Goal: Check status: Check status

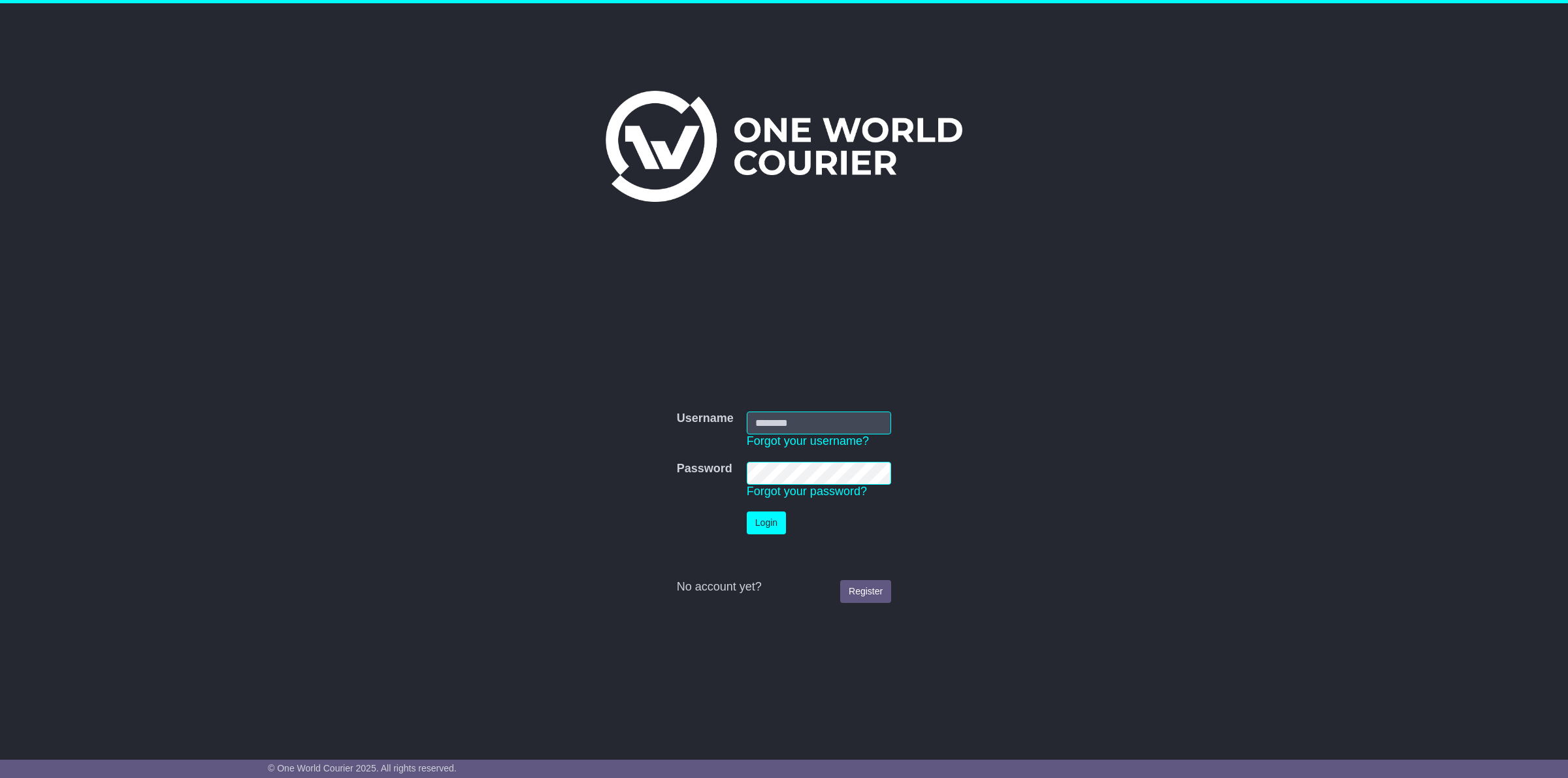
type input "**********"
click at [769, 518] on button "Login" at bounding box center [766, 523] width 39 height 23
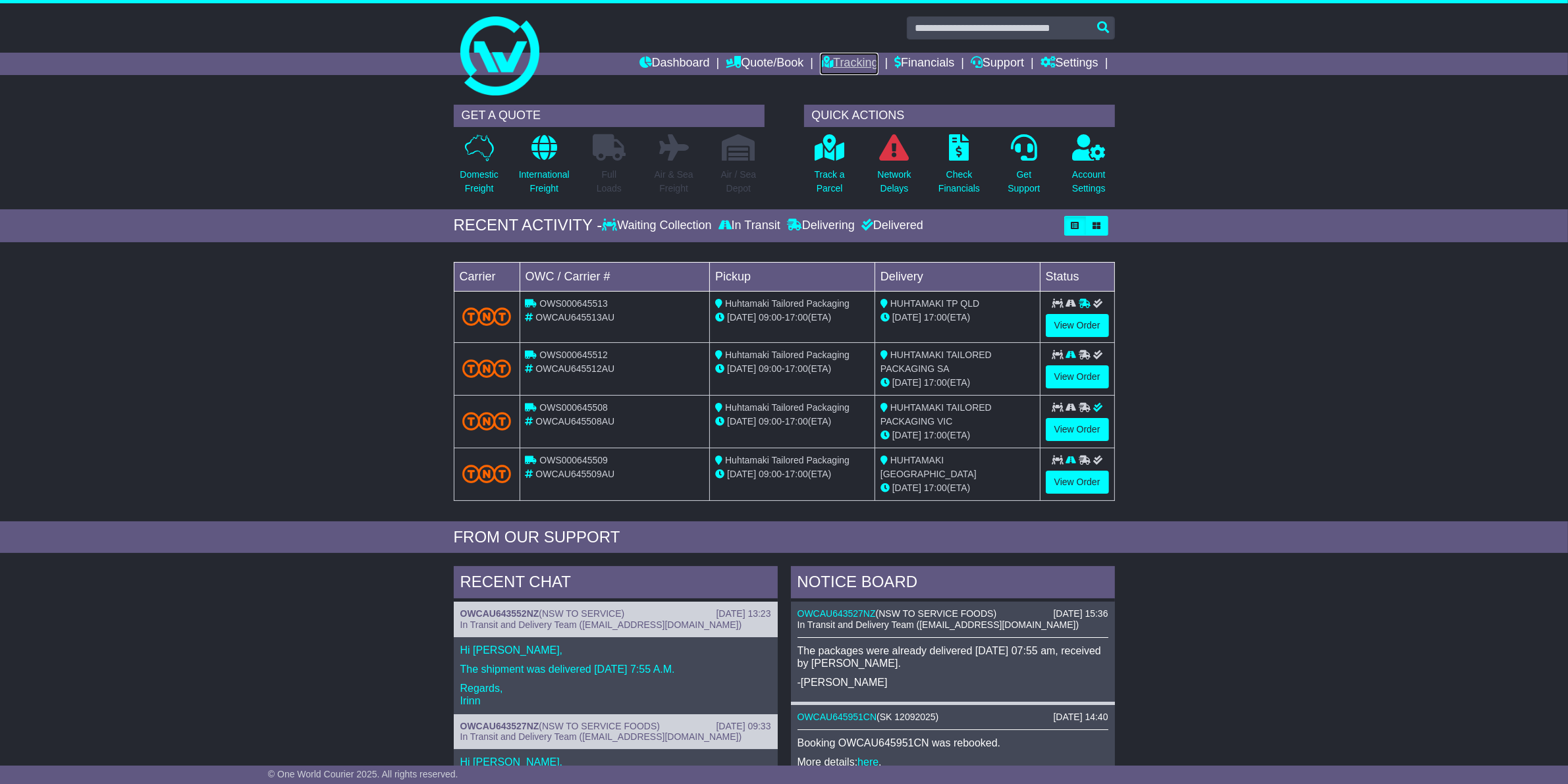
click at [847, 63] on link "Tracking" at bounding box center [849, 63] width 58 height 22
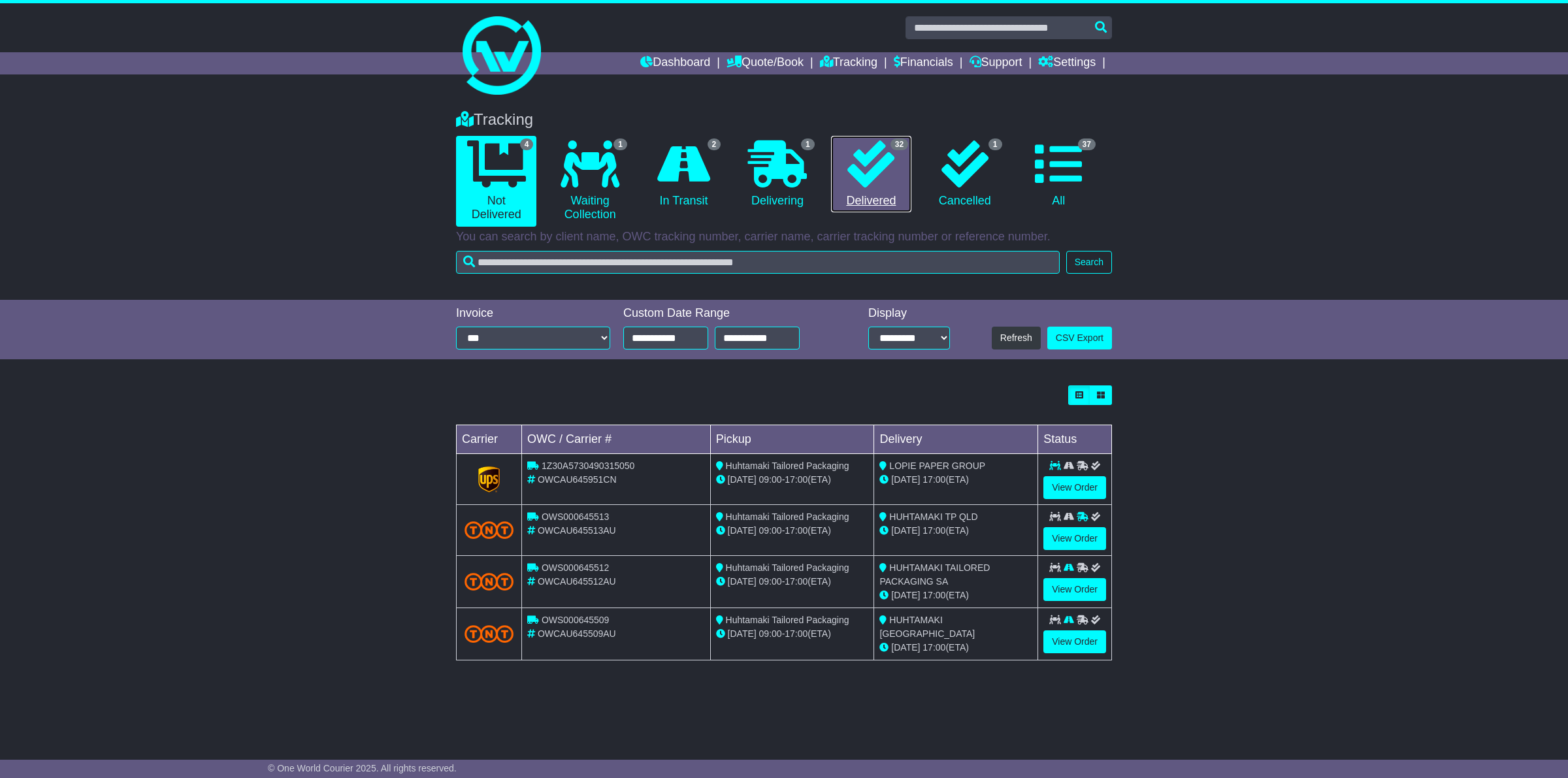
click at [866, 195] on link "32 Delivered" at bounding box center [871, 174] width 80 height 77
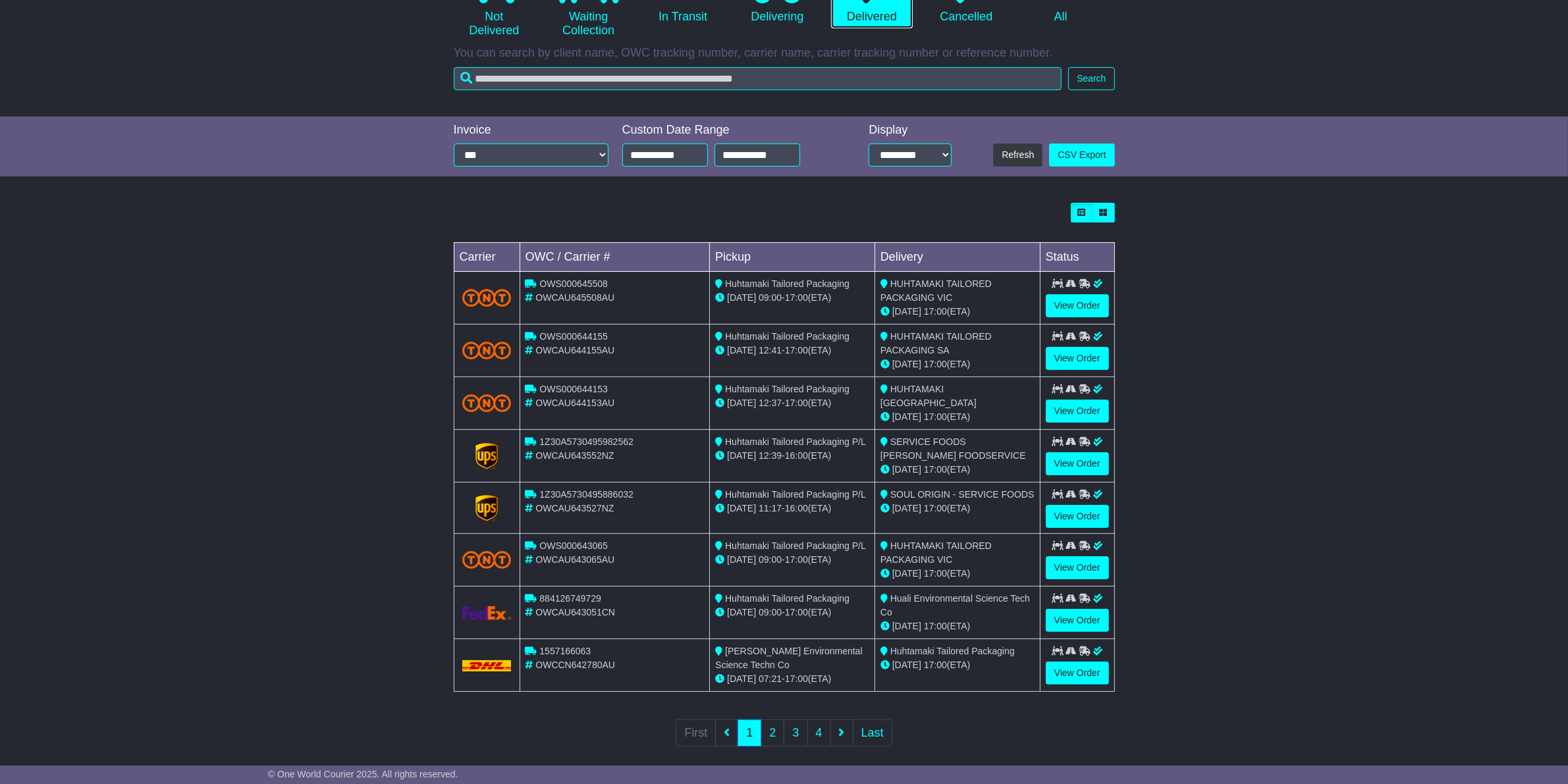
scroll to position [200, 0]
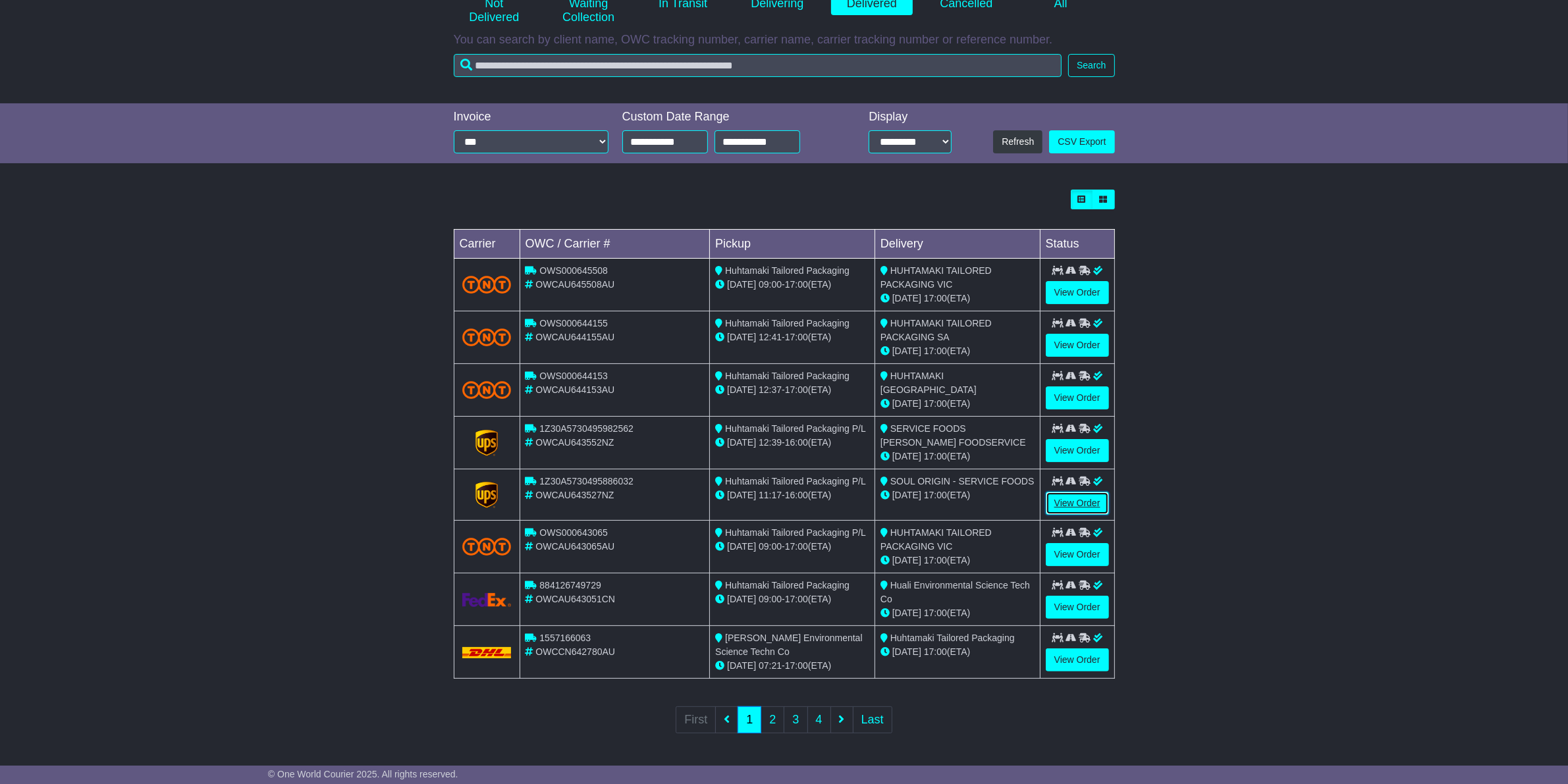
click at [1073, 501] on link "View Order" at bounding box center [1078, 503] width 63 height 23
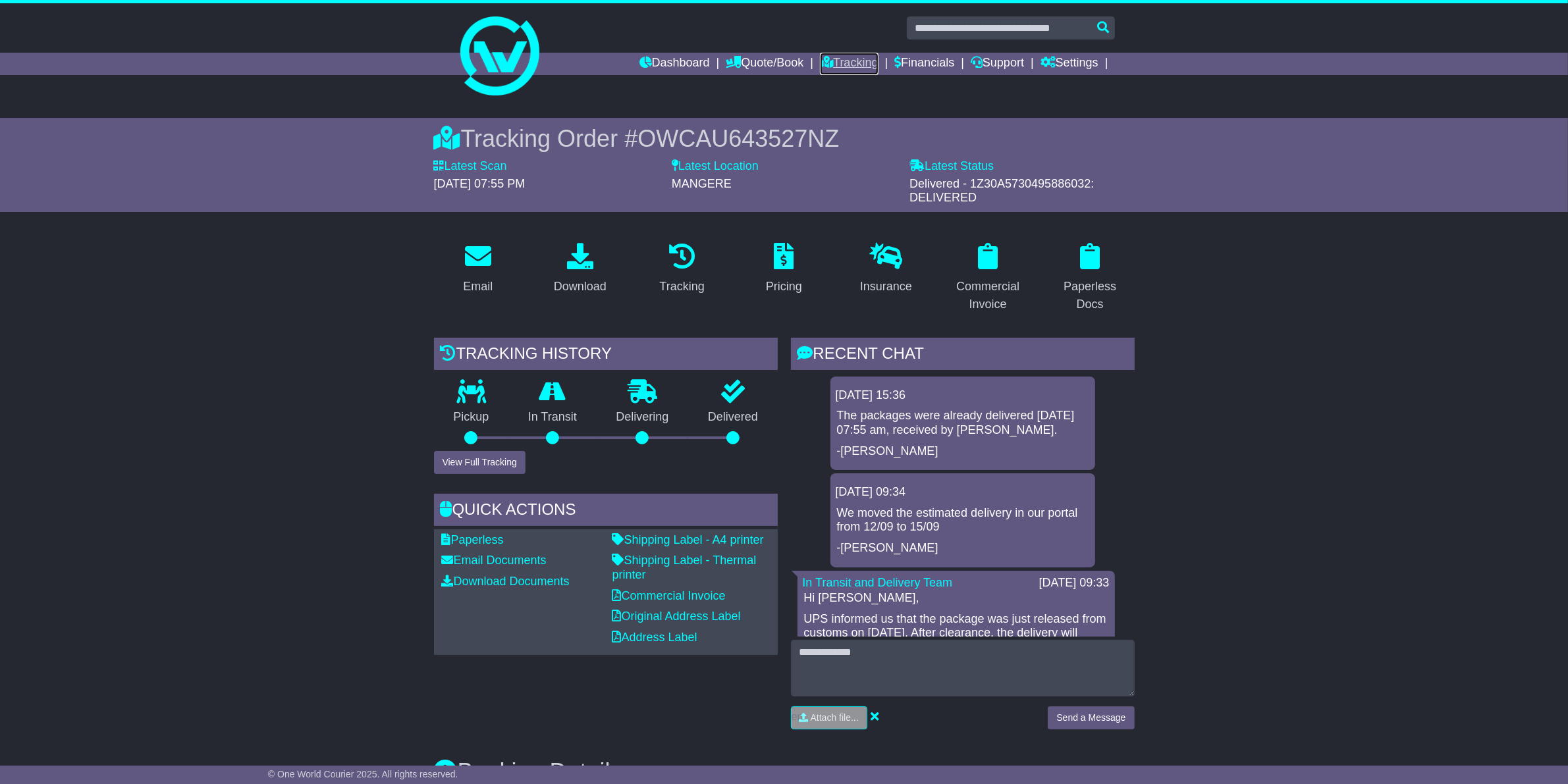
click at [820, 57] on icon at bounding box center [826, 62] width 13 height 12
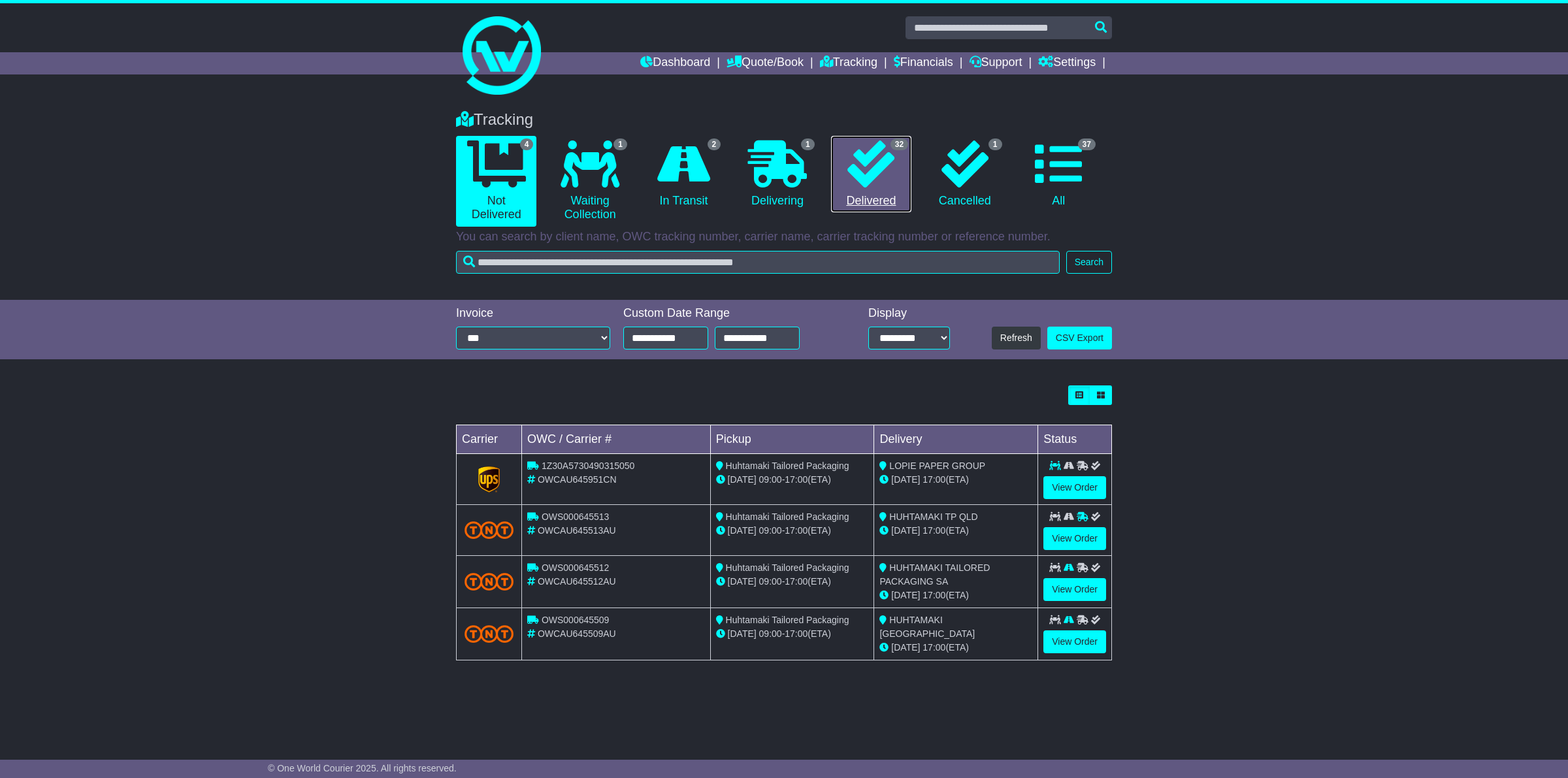
click at [855, 200] on link "32 Delivered" at bounding box center [871, 174] width 80 height 77
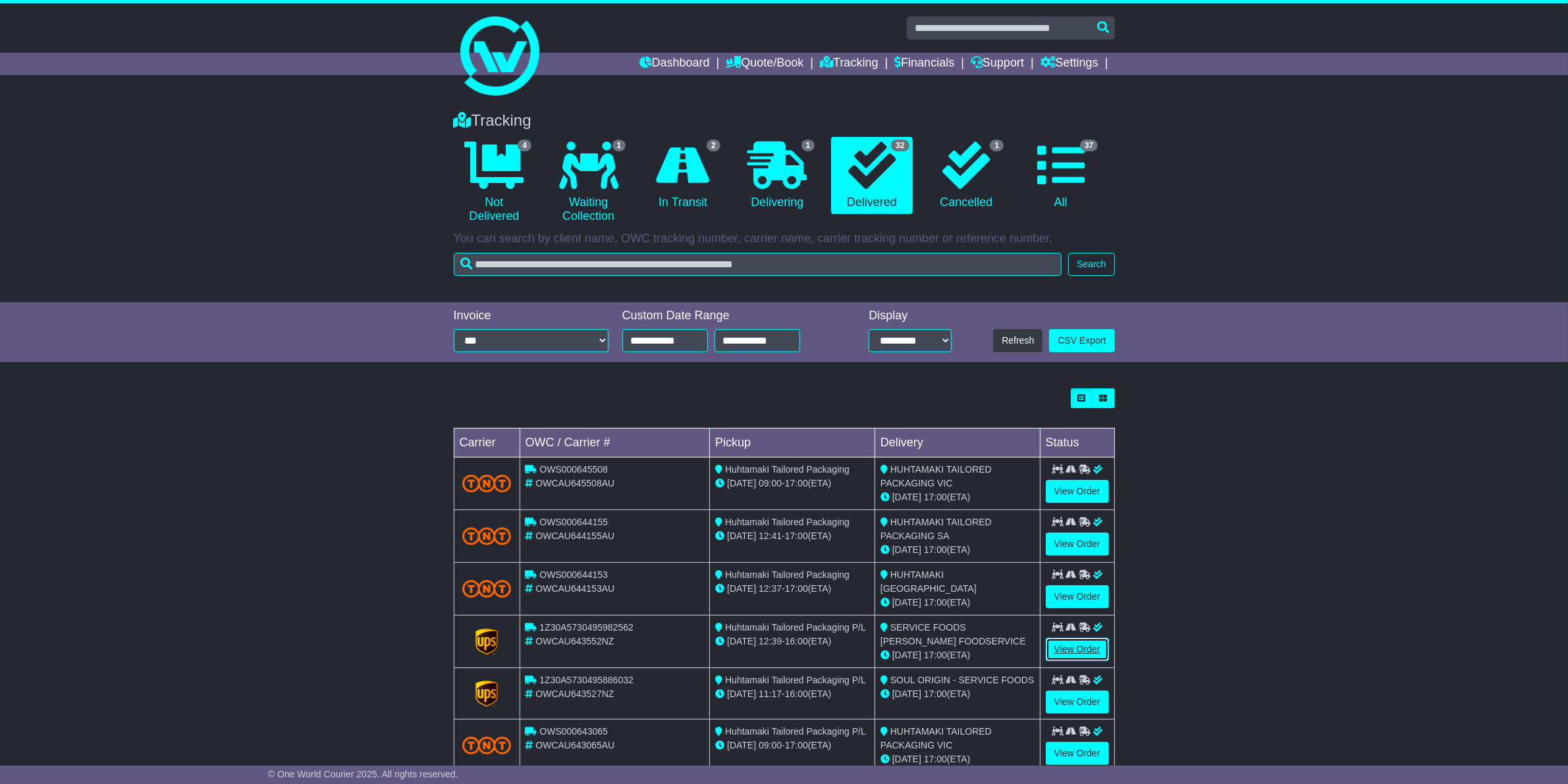
click at [1069, 649] on link "View Order" at bounding box center [1078, 649] width 63 height 23
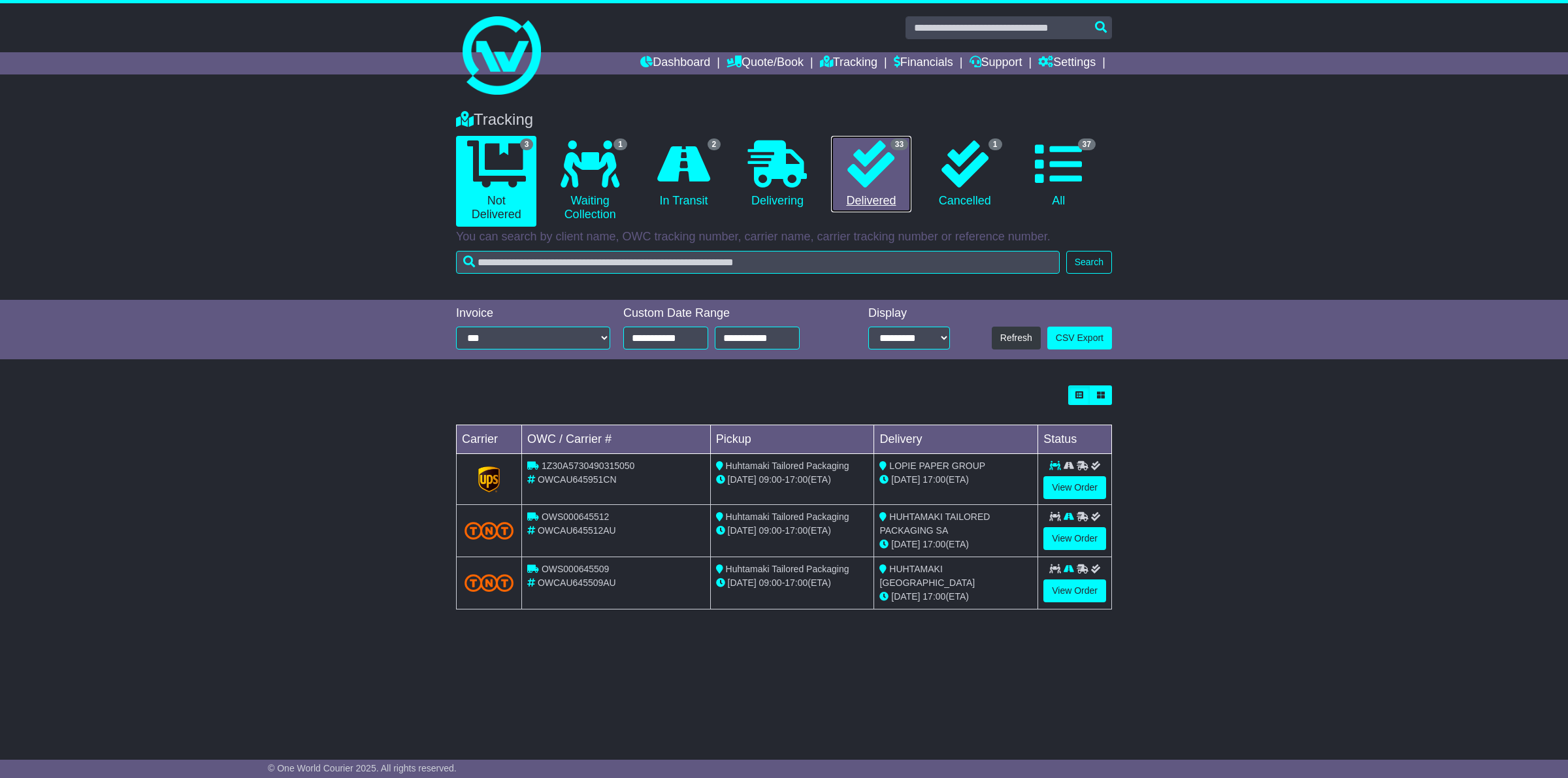
click at [857, 199] on link "33 Delivered" at bounding box center [871, 174] width 80 height 77
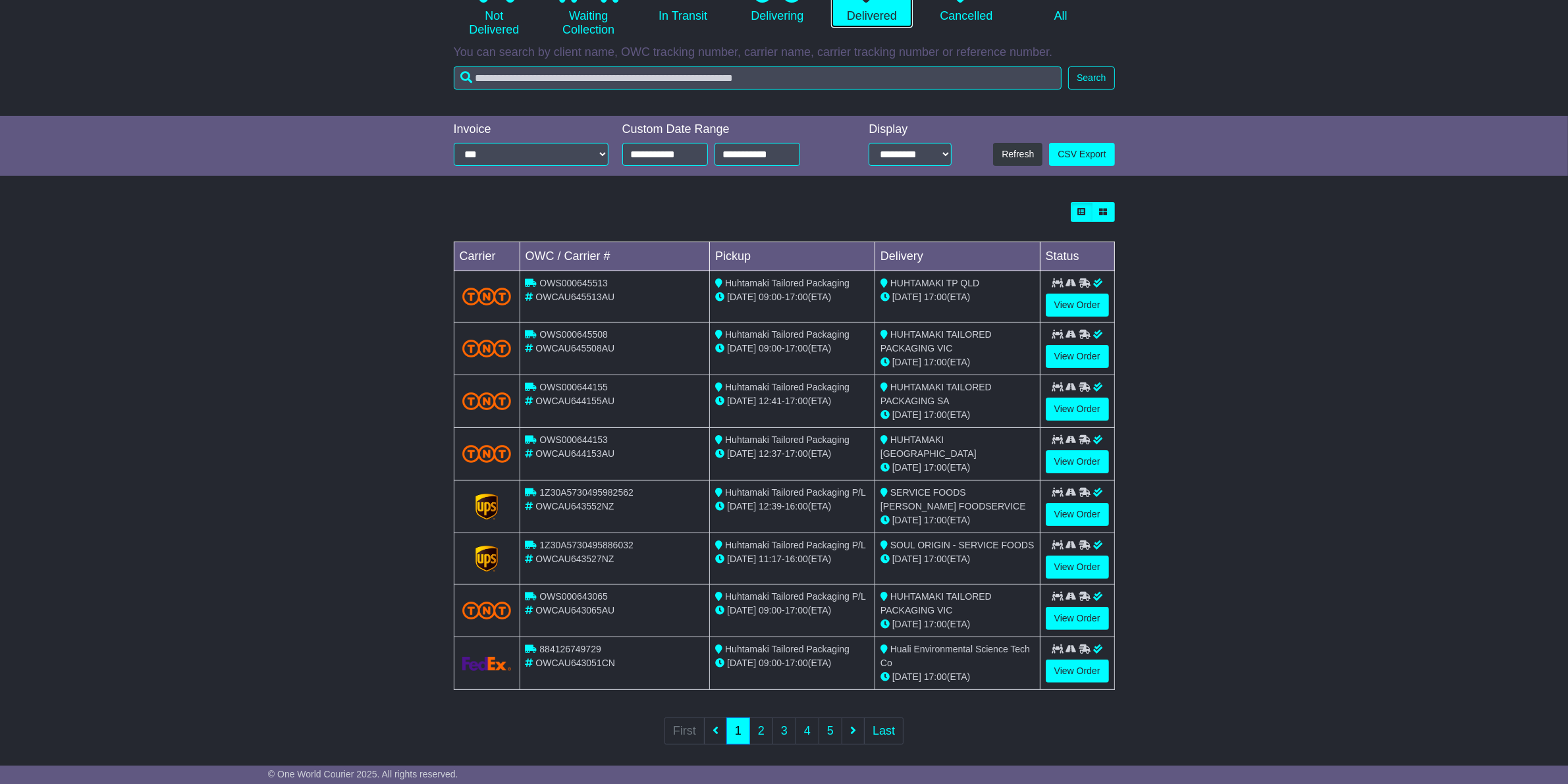
scroll to position [199, 0]
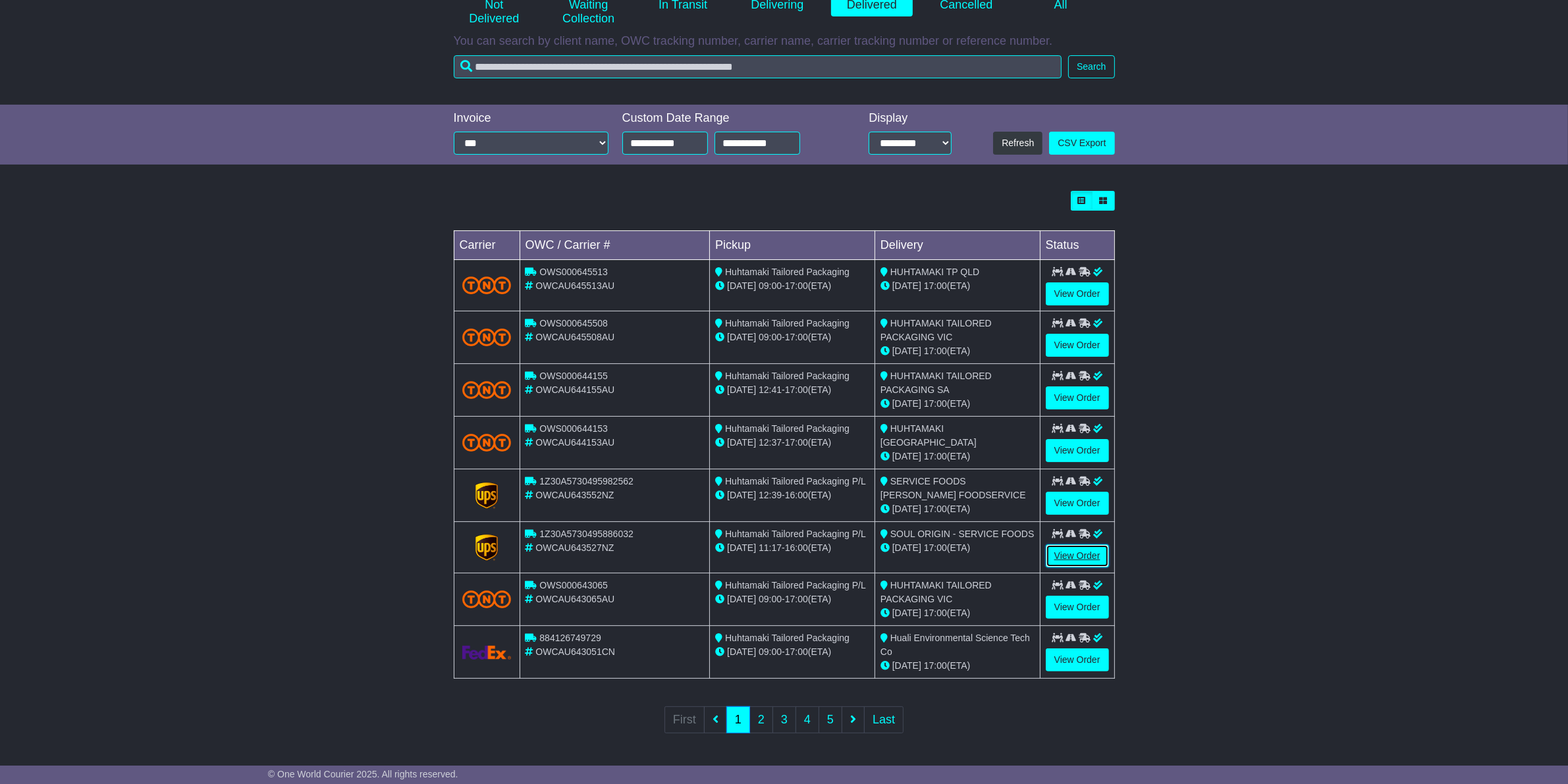
click at [1077, 555] on link "View Order" at bounding box center [1078, 555] width 63 height 23
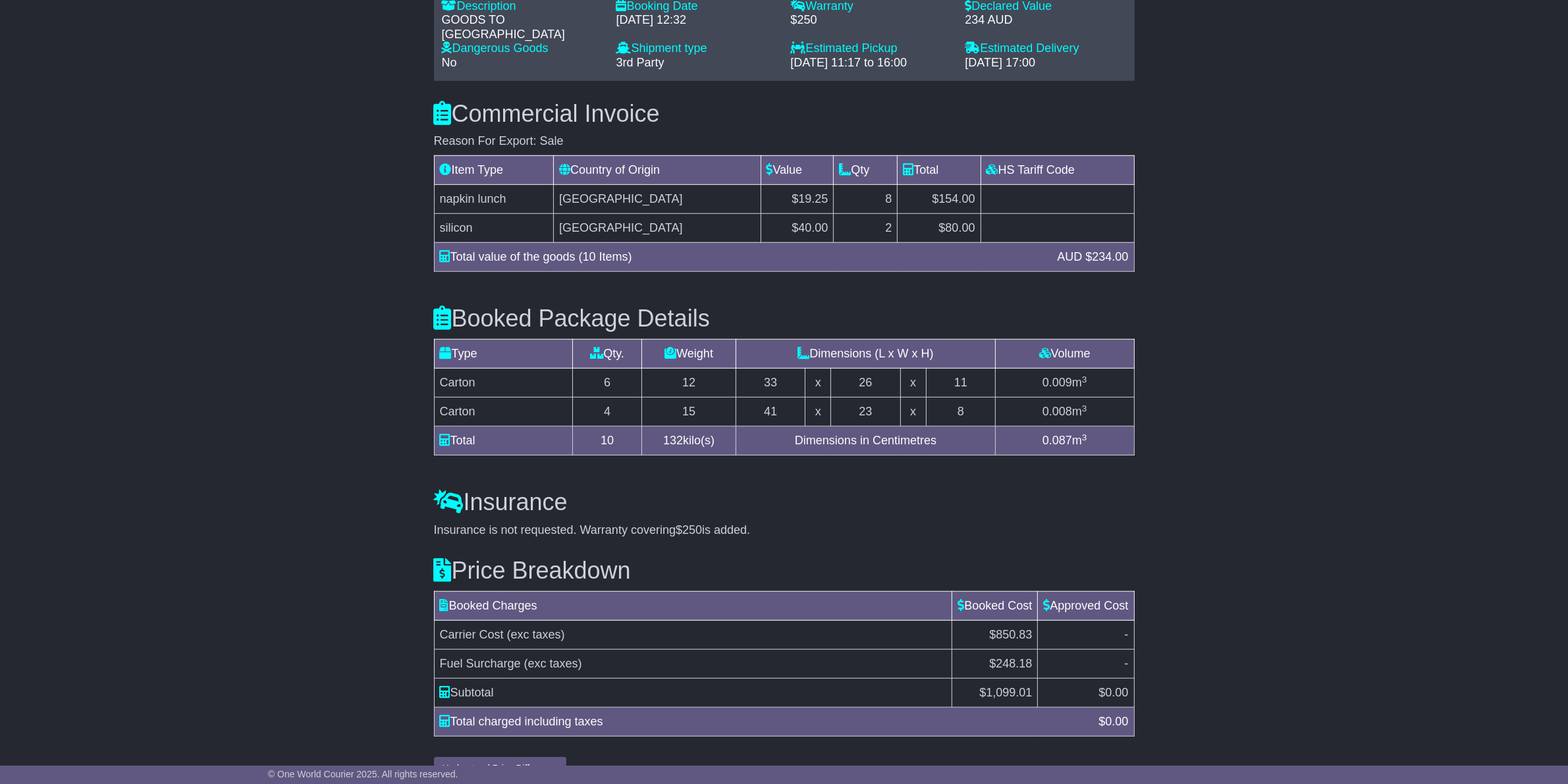
scroll to position [1139, 0]
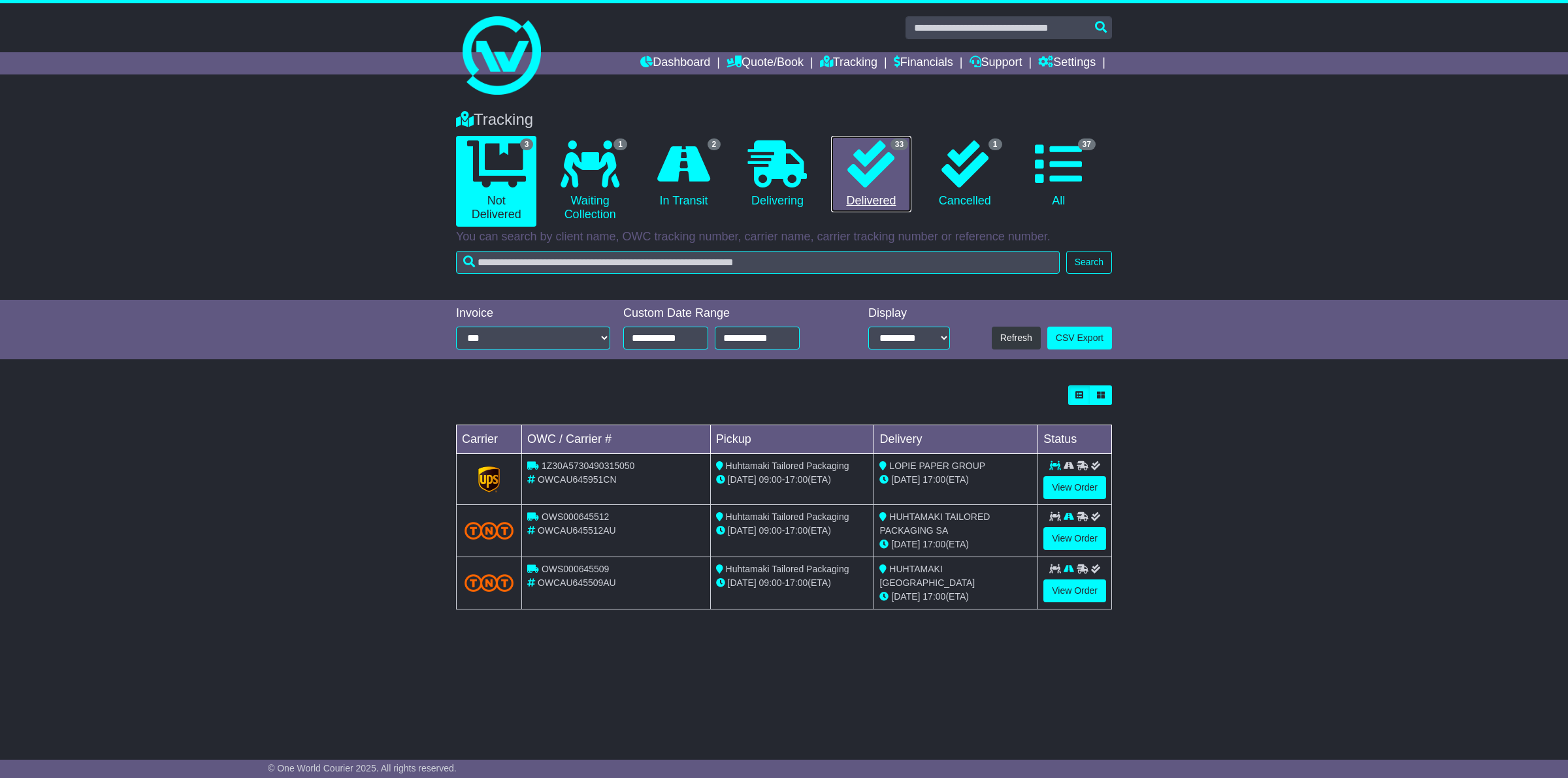
click at [866, 204] on link "33 Delivered" at bounding box center [871, 174] width 80 height 77
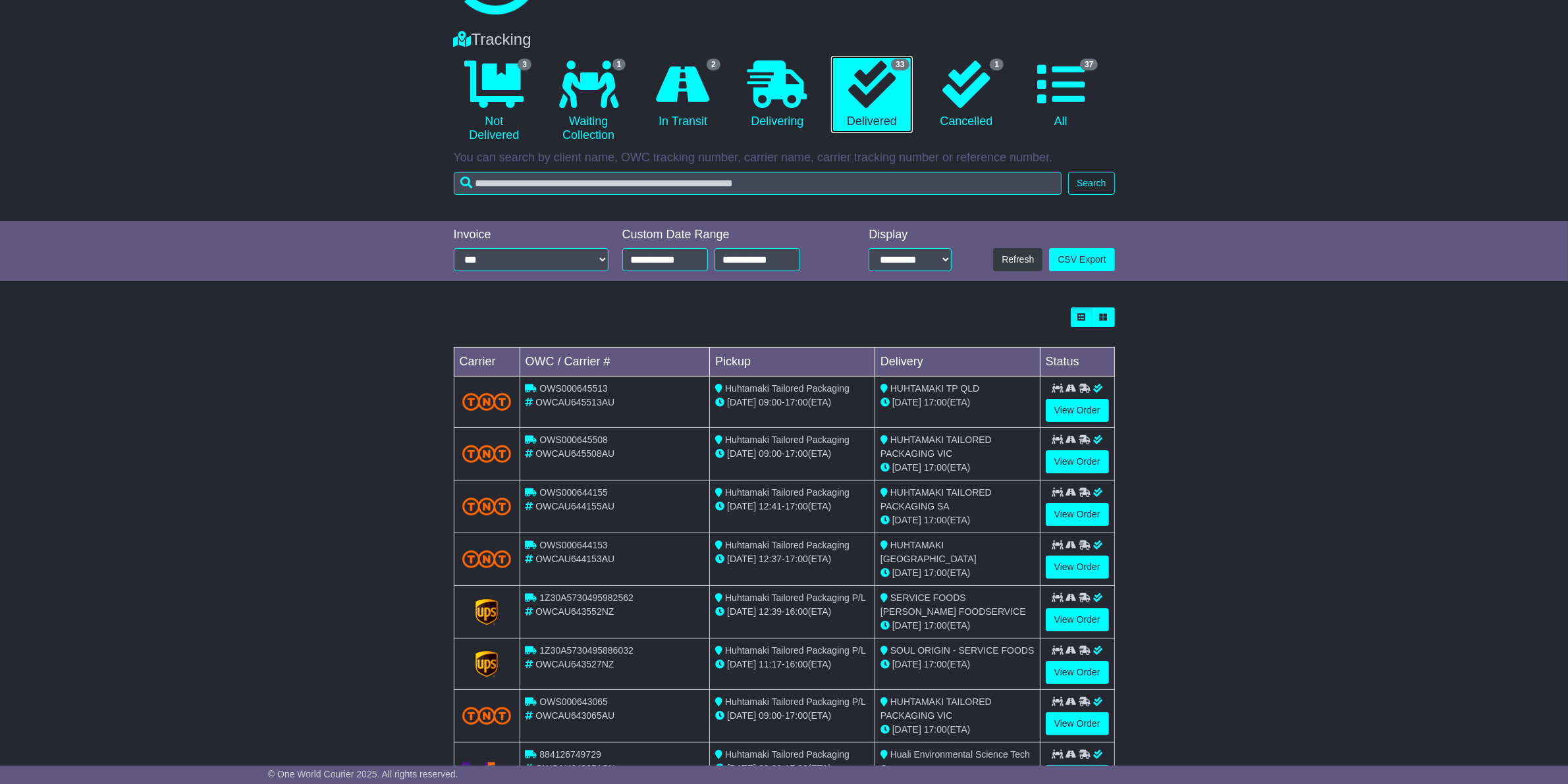
scroll to position [199, 0]
